Goal: Task Accomplishment & Management: Use online tool/utility

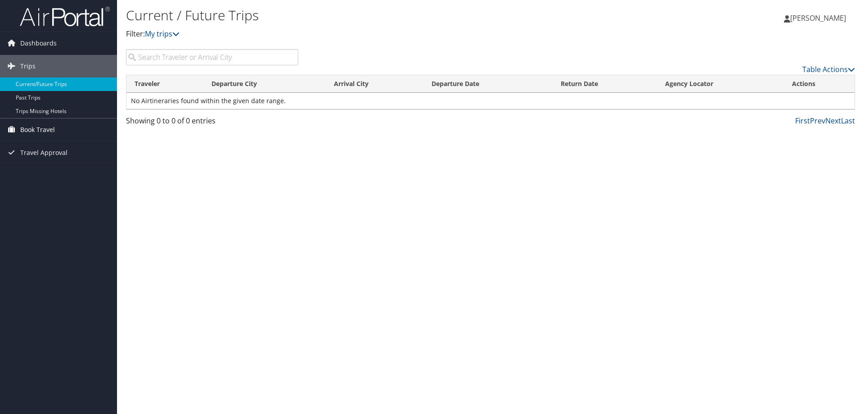
click at [26, 128] on span "Book Travel" at bounding box center [37, 129] width 35 height 22
click at [30, 157] on link "Book/Manage Online Trips" at bounding box center [58, 160] width 117 height 13
